Goal: Information Seeking & Learning: Learn about a topic

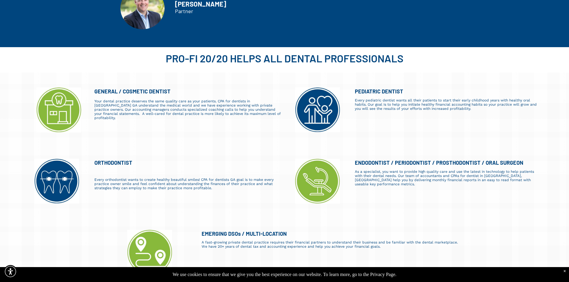
scroll to position [508, 0]
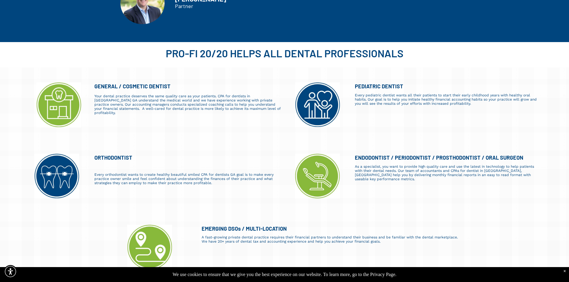
click at [199, 105] on span "Your dental practice deserves the same quality care as your patients. CPA for d…" at bounding box center [187, 104] width 186 height 21
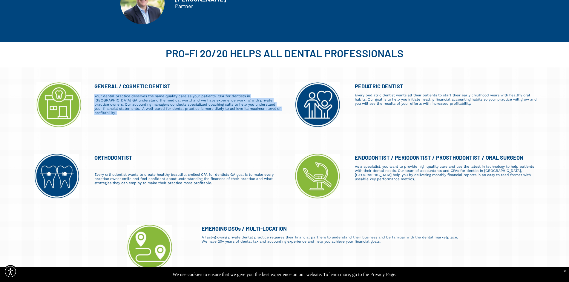
click at [199, 105] on span "Your dental practice deserves the same quality care as your patients. CPA for d…" at bounding box center [187, 104] width 186 height 21
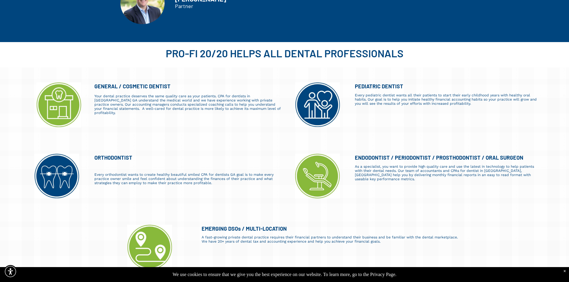
click at [403, 168] on span "As a specialist, you want to provide high quality care and use the latest in te…" at bounding box center [444, 173] width 179 height 17
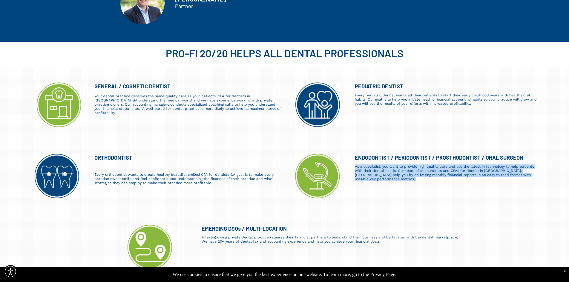
click at [403, 168] on span "As a specialist, you want to provide high quality care and use the latest in te…" at bounding box center [444, 173] width 179 height 17
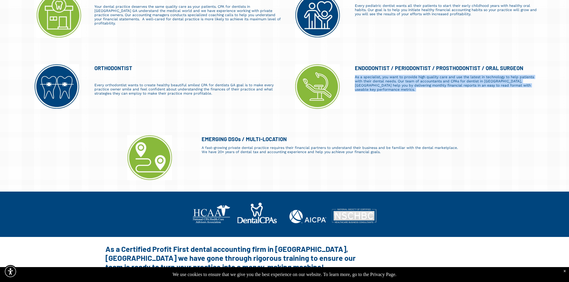
scroll to position [806, 0]
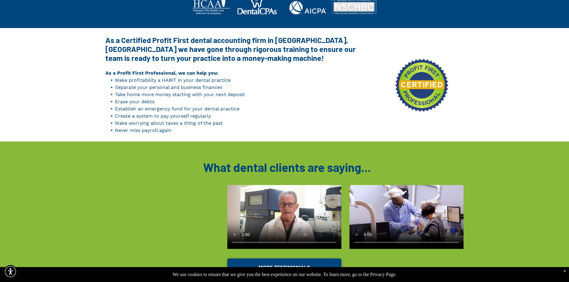
click at [265, 51] on strong "As a Certified Profit First dental accounting firm in Suwanee, GA we have gone …" at bounding box center [230, 49] width 250 height 27
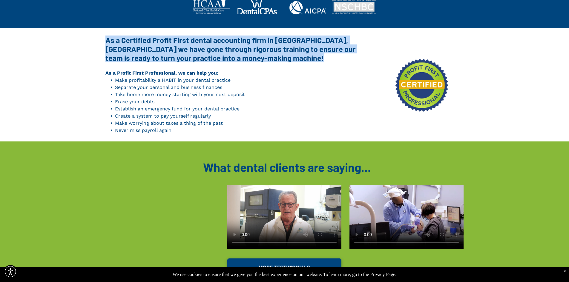
click at [265, 51] on strong "As a Certified Profit First dental accounting firm in Suwanee, GA we have gone …" at bounding box center [230, 49] width 250 height 27
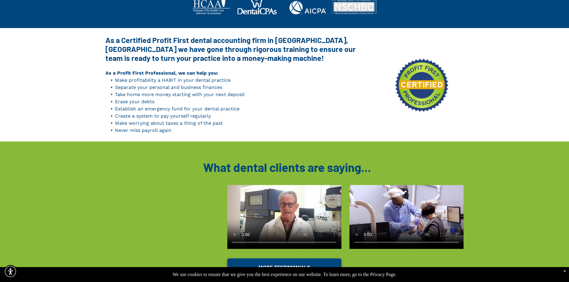
click at [143, 74] on strong "As a Profit First Professional, we can help you:" at bounding box center [161, 73] width 113 height 6
click at [144, 79] on span "Make profitability a HABIT in your dental practice" at bounding box center [173, 80] width 116 height 6
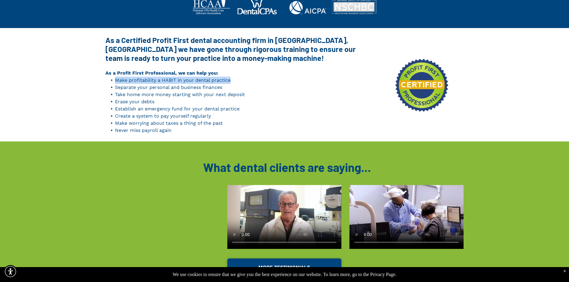
click at [144, 79] on span "Make profitability a HABIT in your dental practice" at bounding box center [173, 80] width 116 height 6
click at [143, 87] on span "Separate your personal and business finances" at bounding box center [168, 88] width 107 height 6
click at [144, 94] on span "Take home more money starting with your next deposit" at bounding box center [180, 95] width 130 height 6
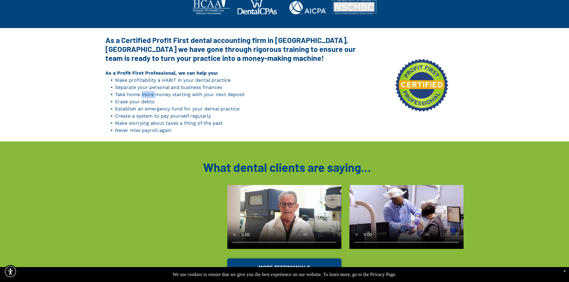
click at [144, 94] on span "Take home more money starting with your next deposit" at bounding box center [180, 95] width 130 height 6
click at [144, 99] on span "Erase your debts" at bounding box center [134, 102] width 39 height 6
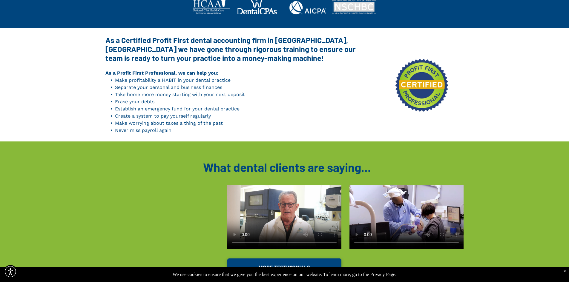
click at [147, 110] on span "Establish an emergency fund for your dental practice" at bounding box center [177, 109] width 125 height 6
click at [154, 117] on span "Create a system to pay yourself regularly" at bounding box center [163, 116] width 96 height 6
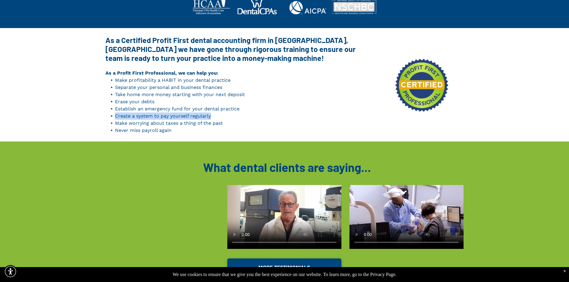
click at [154, 117] on span "Create a system to pay yourself regularly" at bounding box center [163, 116] width 96 height 6
click at [161, 124] on span "Make worrying about taxes a thing of the past" at bounding box center [169, 123] width 108 height 6
click at [151, 133] on span "Never miss payroll again" at bounding box center [143, 131] width 56 height 6
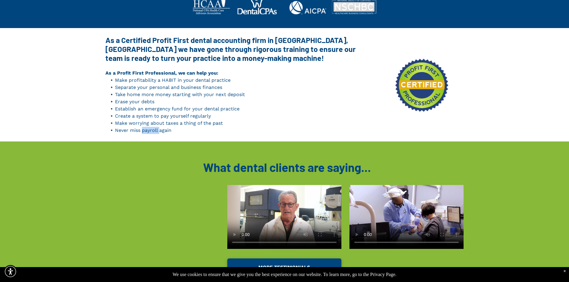
click at [151, 133] on span "Never miss payroll again" at bounding box center [143, 131] width 56 height 6
click at [151, 132] on span "Never miss payroll again" at bounding box center [143, 131] width 56 height 6
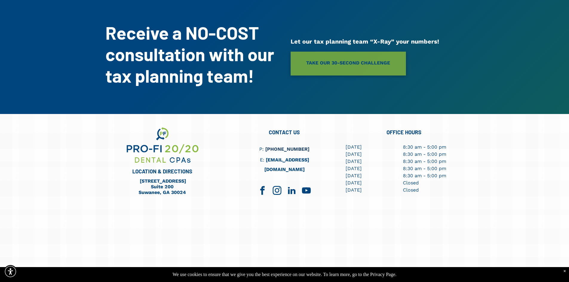
scroll to position [1217, 0]
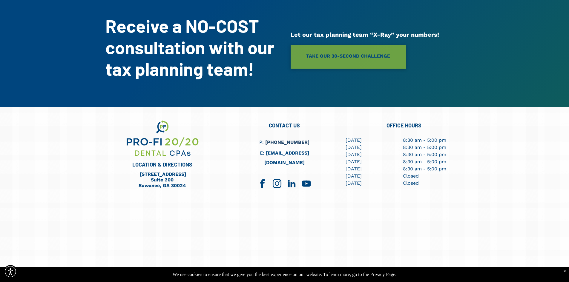
drag, startPoint x: 393, startPoint y: 148, endPoint x: 370, endPoint y: 141, distance: 24.4
click at [371, 142] on div "Monday Tuesday Wednesday Thursday Friday Saturday Sunday 8:30 am - 5:00 pm 8:30…" at bounding box center [403, 163] width 116 height 54
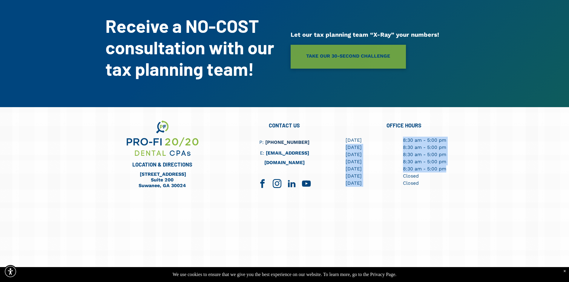
click at [369, 142] on p "[DATE]" at bounding box center [368, 140] width 47 height 7
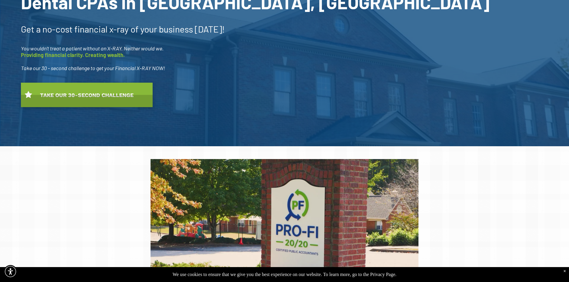
scroll to position [0, 0]
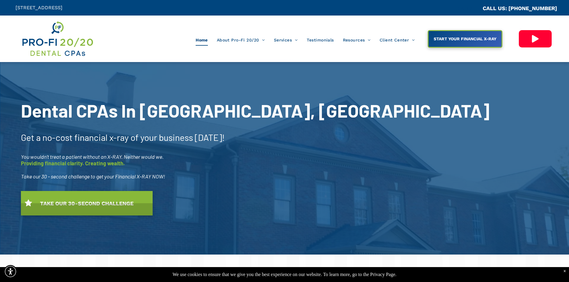
drag, startPoint x: 379, startPoint y: 181, endPoint x: 232, endPoint y: 107, distance: 164.0
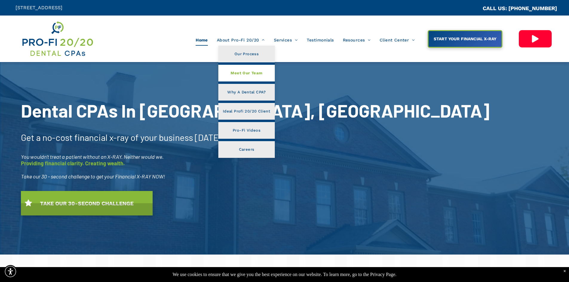
click at [258, 73] on span "Meet Our Team" at bounding box center [247, 73] width 32 height 8
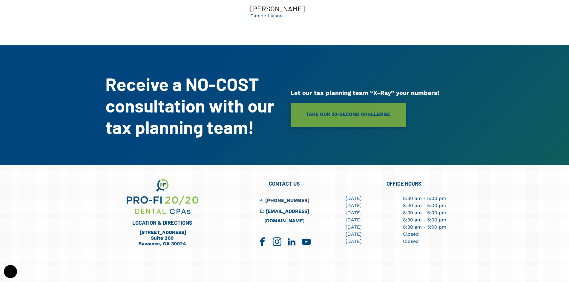
scroll to position [2099, 0]
